Goal: Obtain resource: Obtain resource

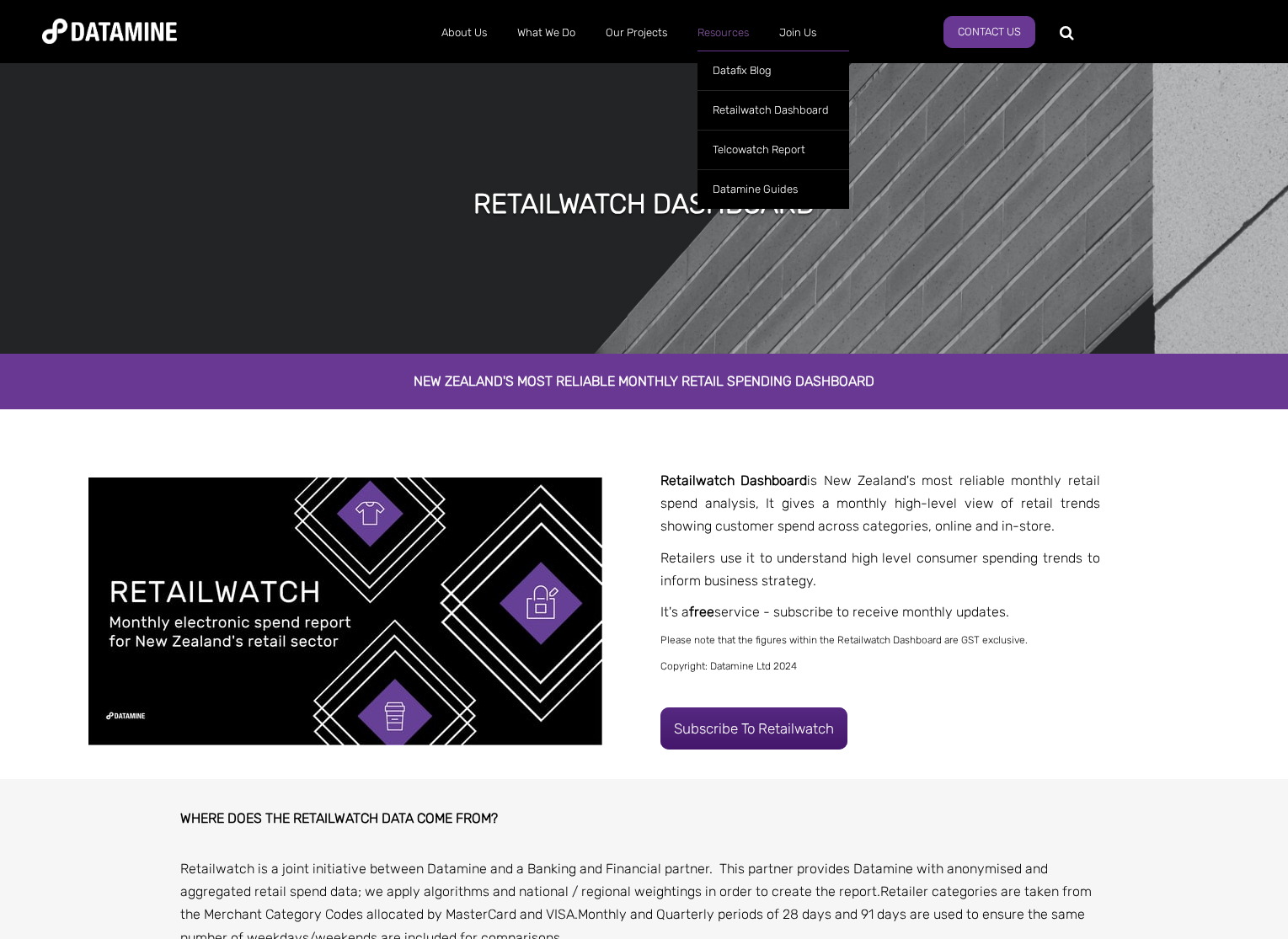
click at [709, 26] on link "Resources" at bounding box center [723, 33] width 81 height 43
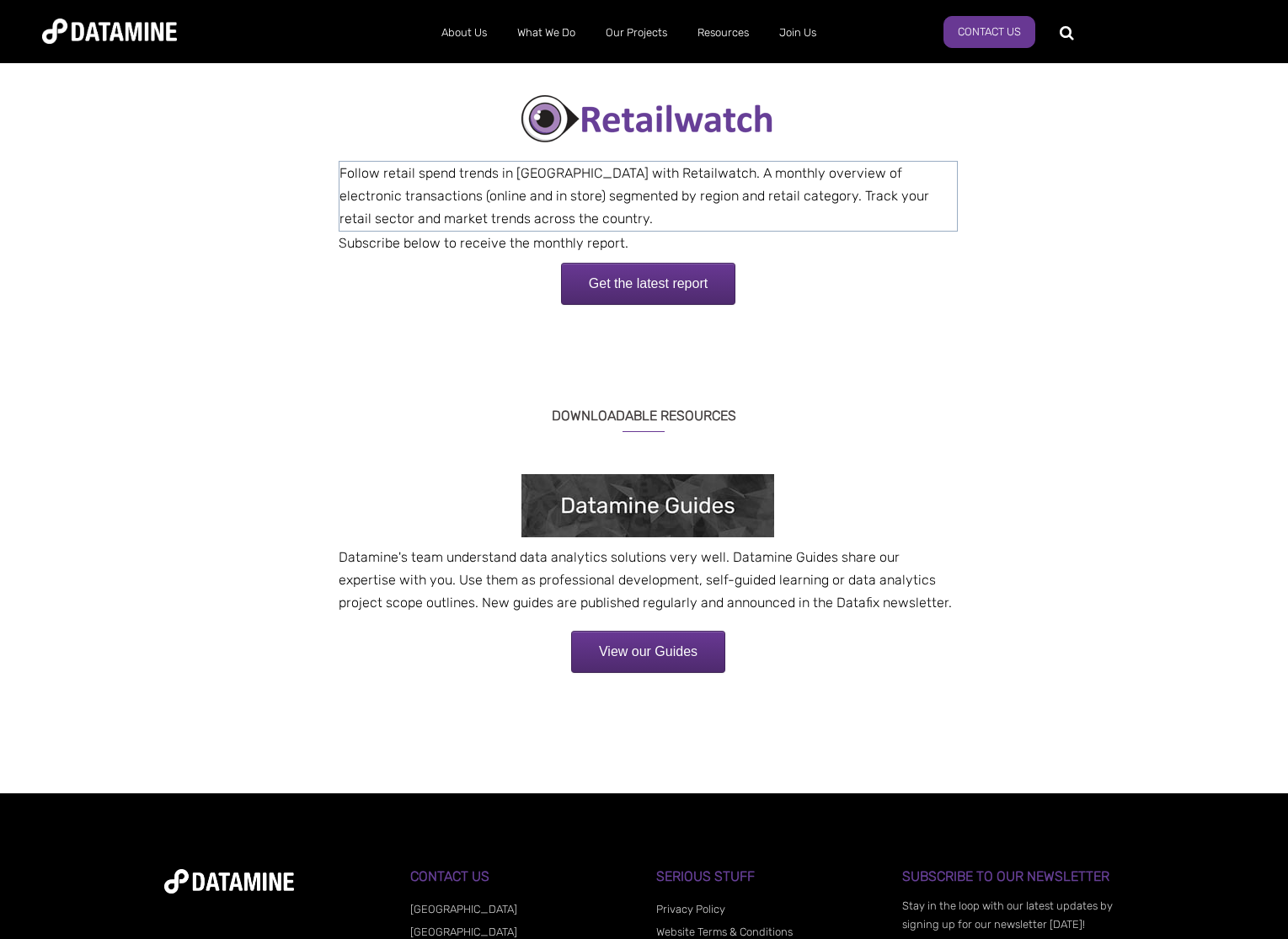
scroll to position [706, 0]
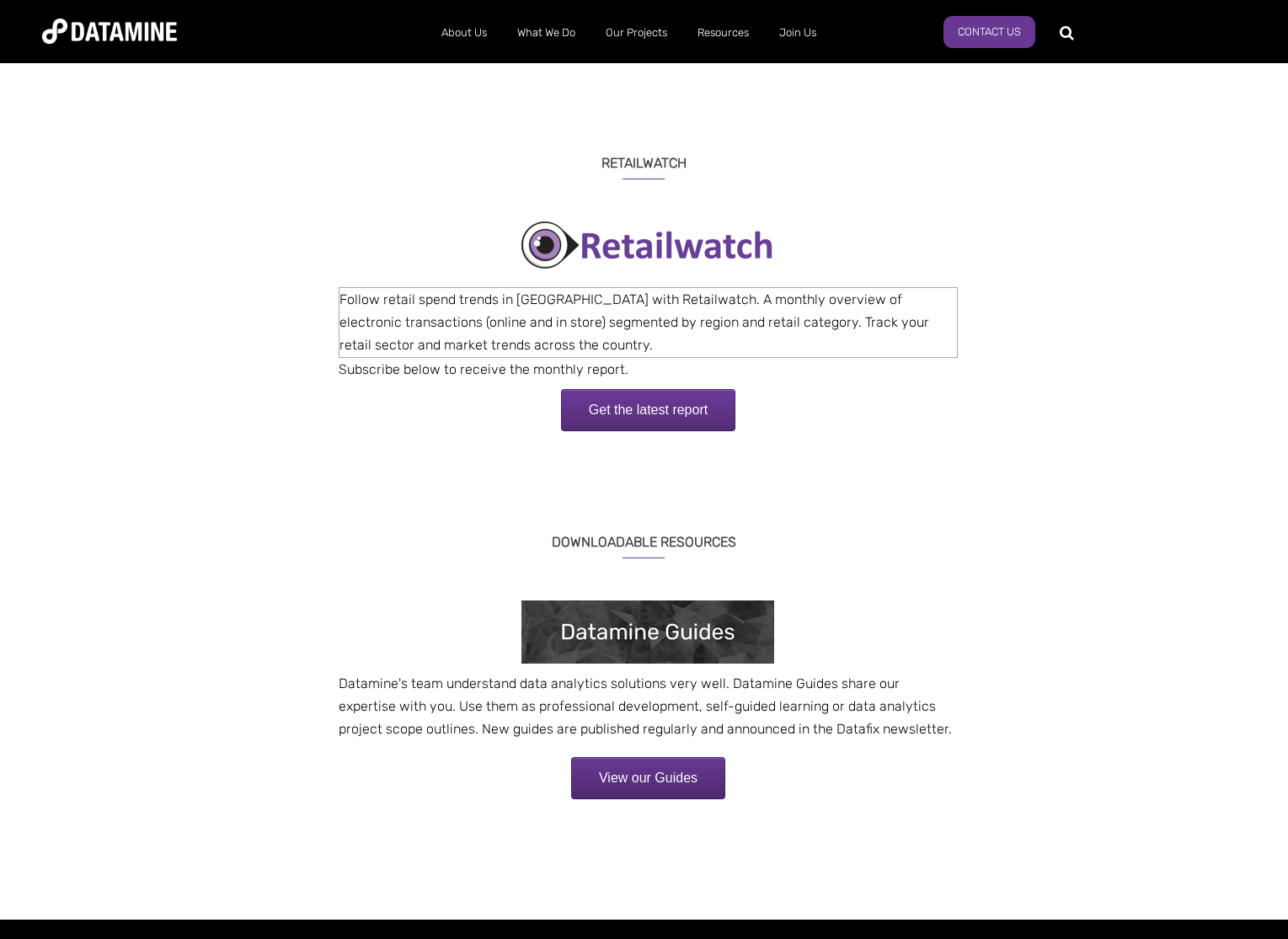
click at [626, 418] on link "Get the latest report" at bounding box center [648, 410] width 174 height 43
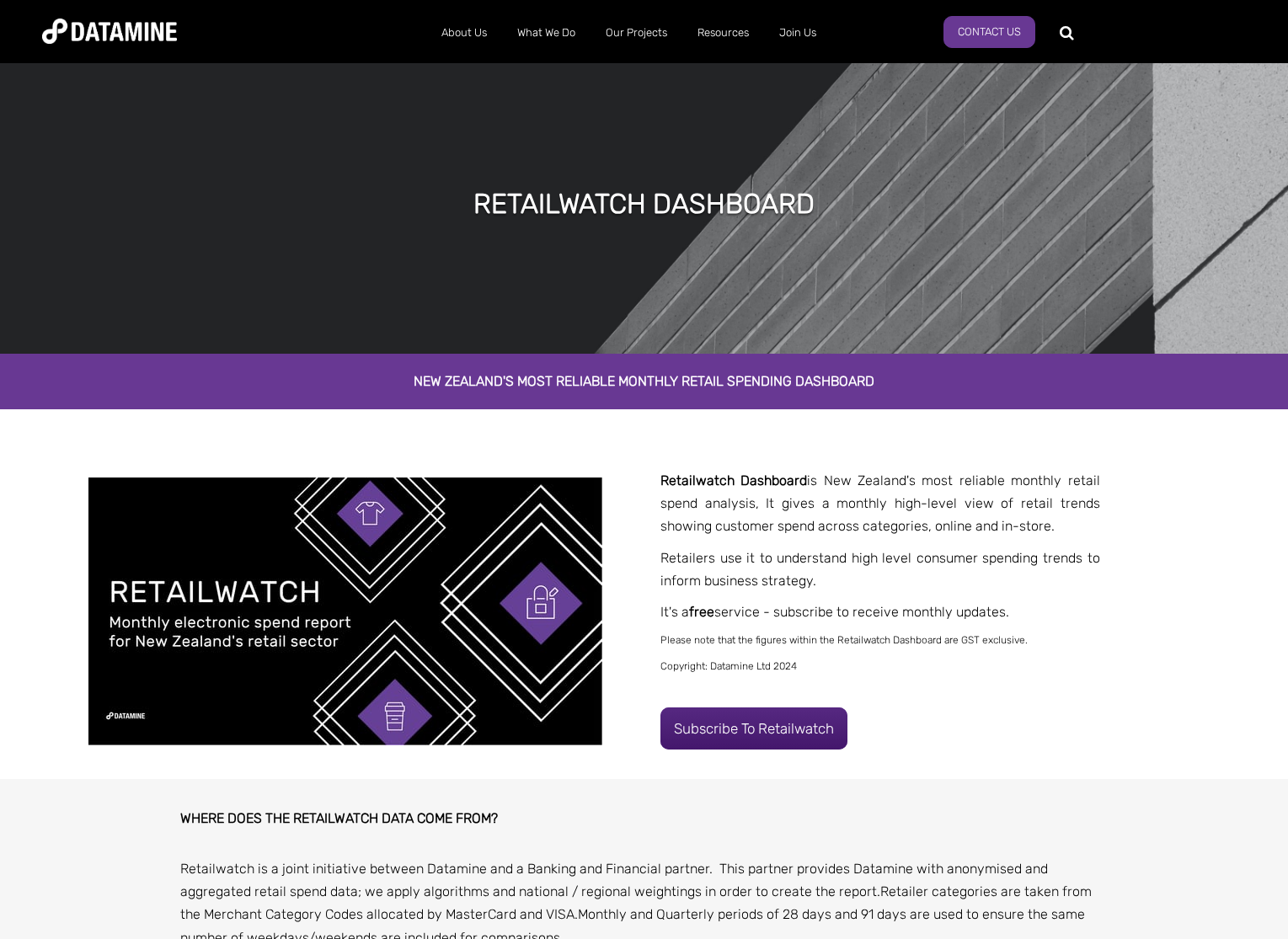
scroll to position [463, 0]
